Goal: Find specific page/section: Find specific page/section

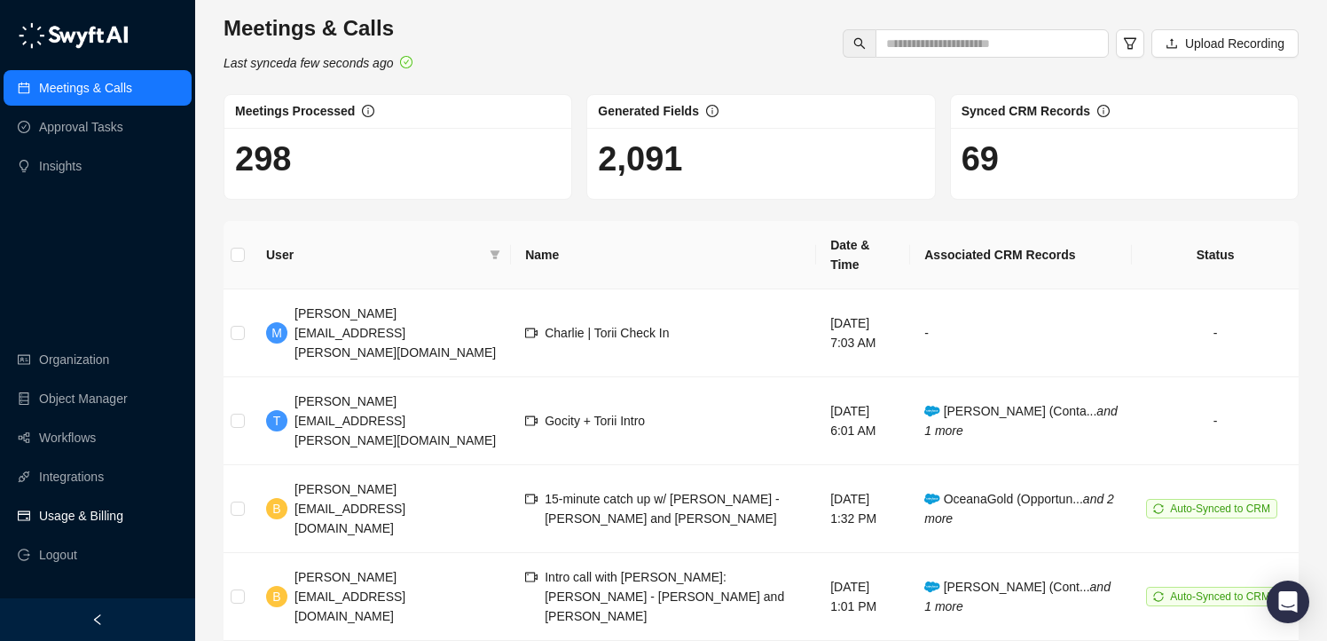
click at [95, 509] on link "Usage & Billing" at bounding box center [81, 515] width 84 height 35
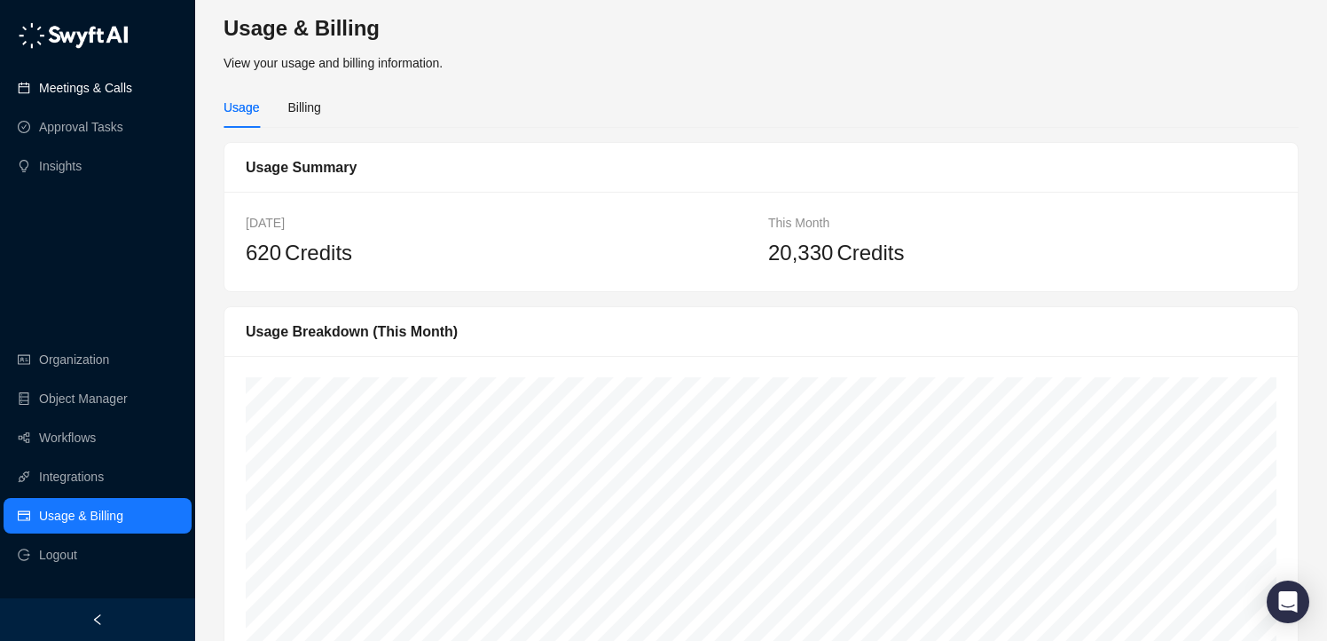
click at [85, 84] on link "Meetings & Calls" at bounding box center [85, 87] width 93 height 35
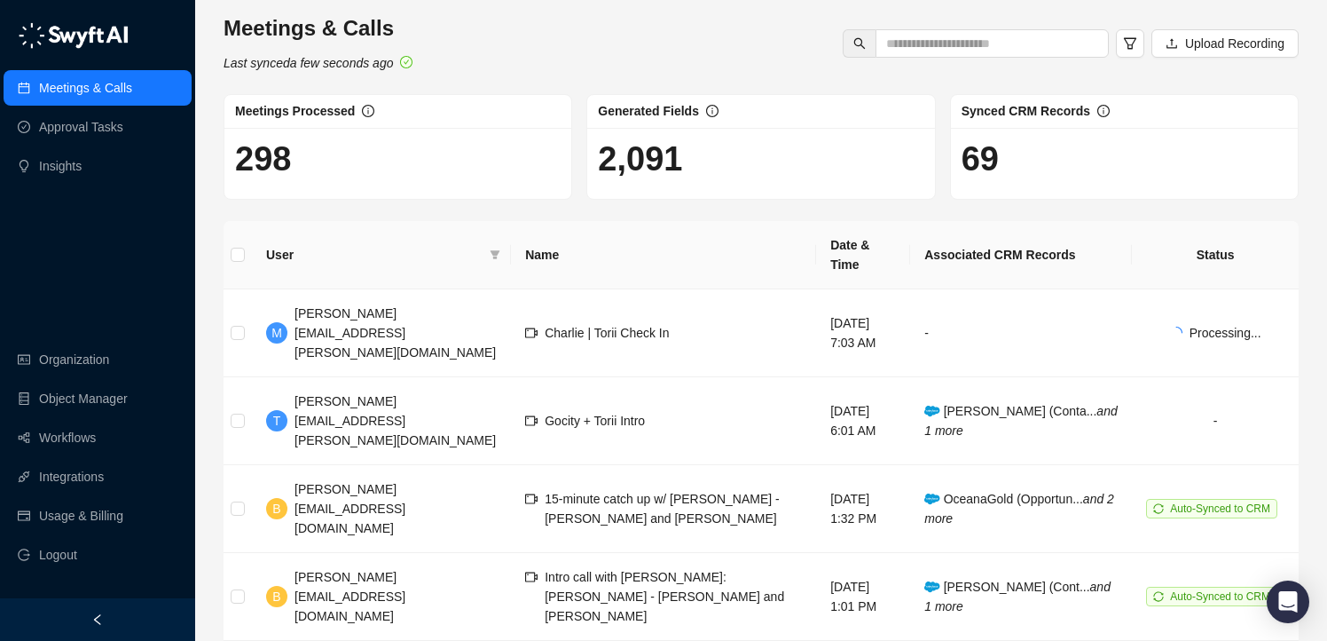
click at [639, 12] on div "Meetings & Calls Last synced a few seconds ago Upload Recording Meetings Proces…" at bounding box center [761, 619] width 1132 height 1239
click at [599, 307] on td "Charlie | Torii Check In" at bounding box center [663, 333] width 305 height 88
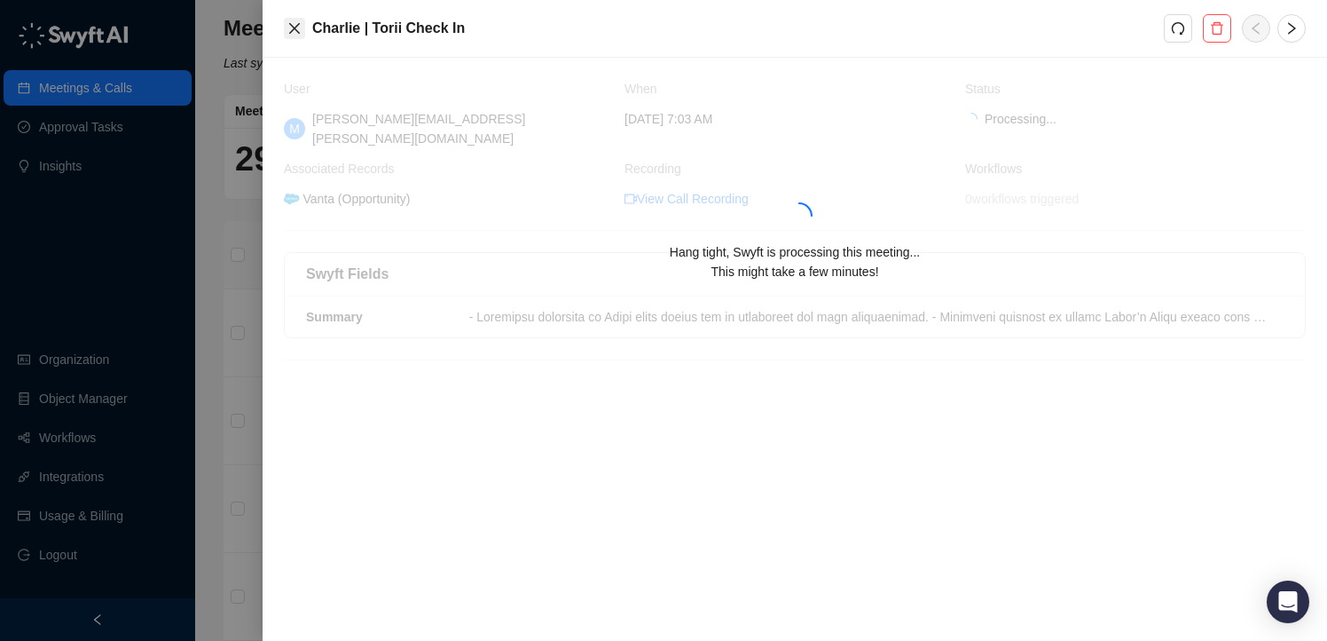
click at [289, 28] on icon "close" at bounding box center [294, 28] width 14 height 14
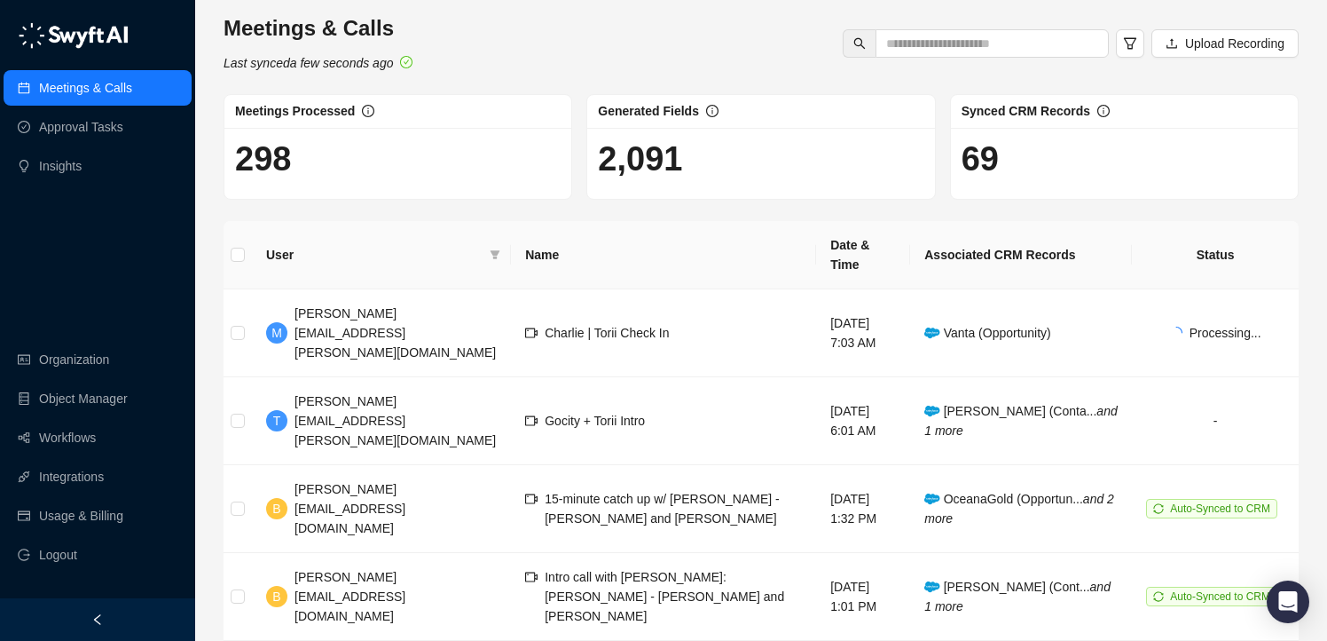
click at [586, 13] on div "Meetings & Calls Last synced a few seconds ago Upload Recording Meetings Proces…" at bounding box center [761, 619] width 1132 height 1239
click at [479, 34] on div "Meetings & Calls Last synced a few seconds ago Upload Recording" at bounding box center [761, 43] width 1086 height 59
